Goal: Task Accomplishment & Management: Manage account settings

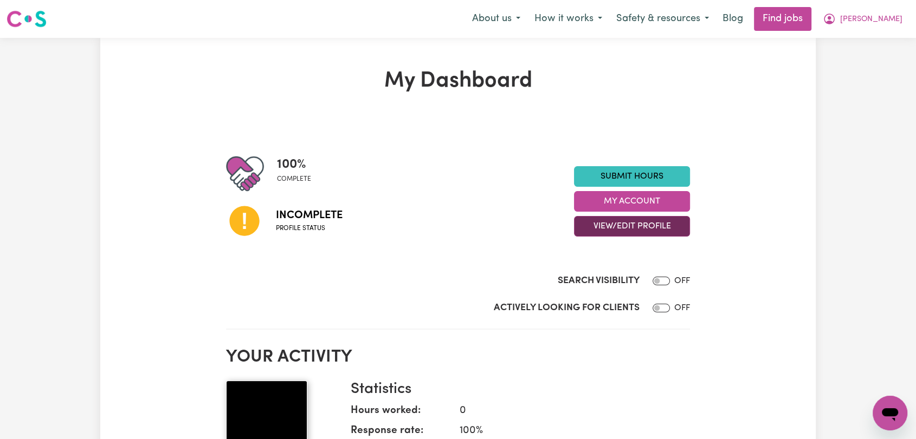
click at [664, 230] on button "View/Edit Profile" at bounding box center [632, 226] width 116 height 21
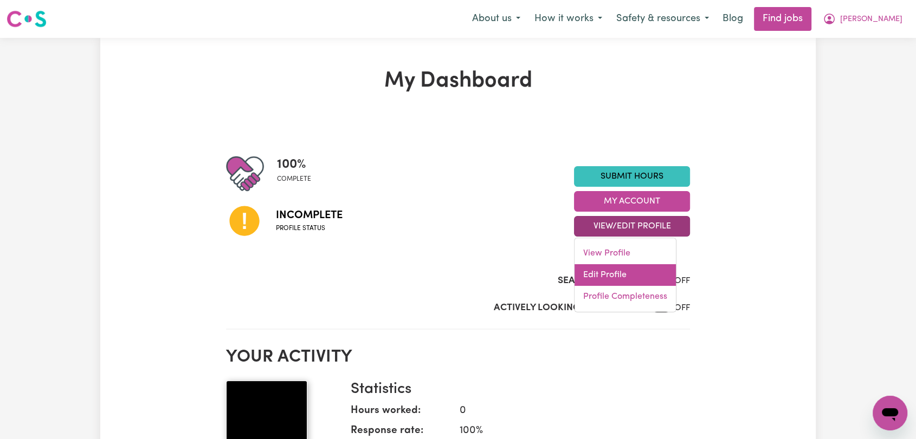
click at [652, 275] on link "Edit Profile" at bounding box center [624, 275] width 101 height 22
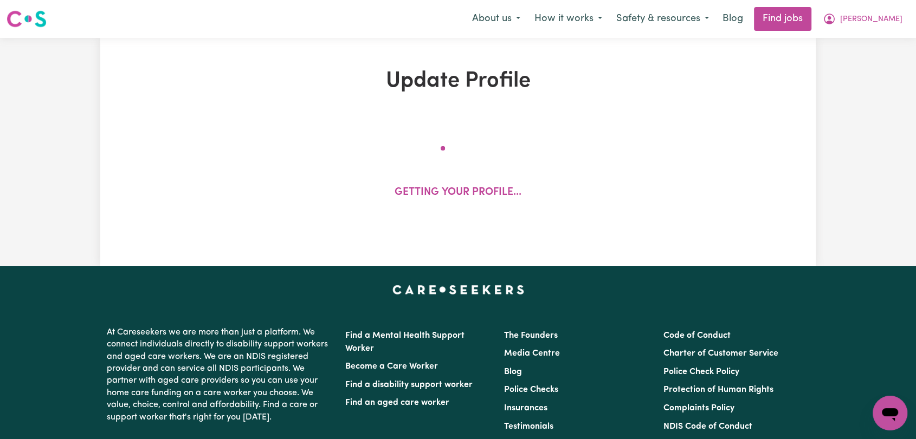
select select "[DEMOGRAPHIC_DATA]"
select select "Australian PR"
select select "Studying a healthcare related degree or qualification"
select select "40"
select select "45"
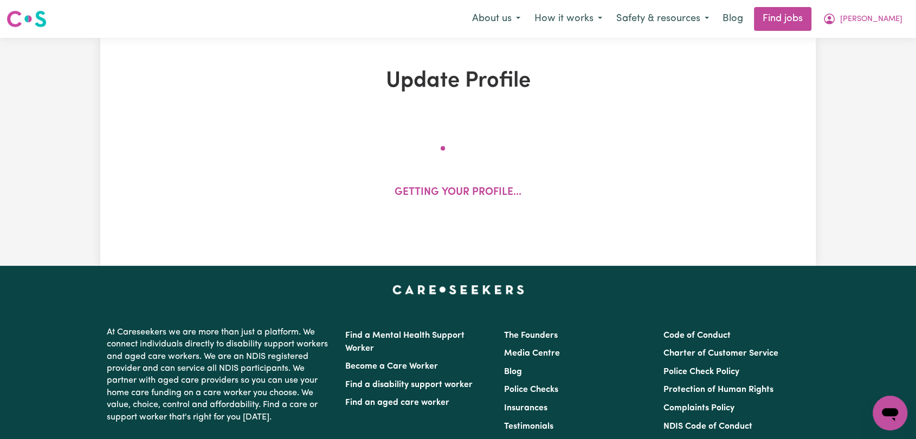
select select "50"
select select "53"
